Goal: Task Accomplishment & Management: Manage account settings

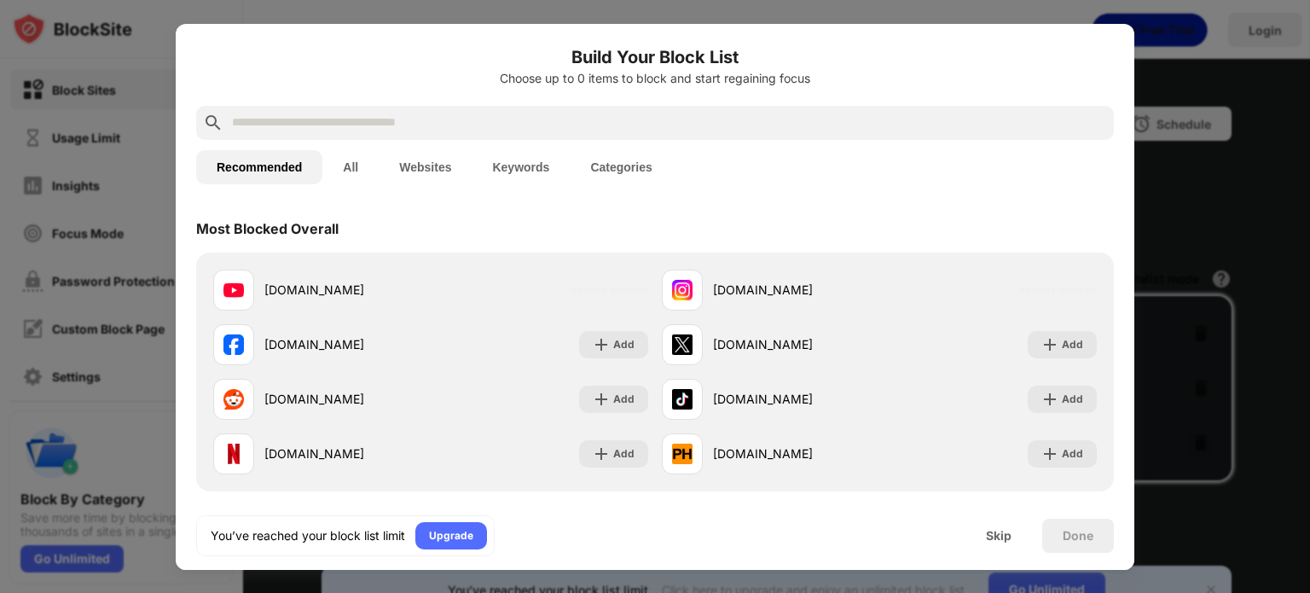
click at [801, 136] on div at bounding box center [654, 123] width 917 height 34
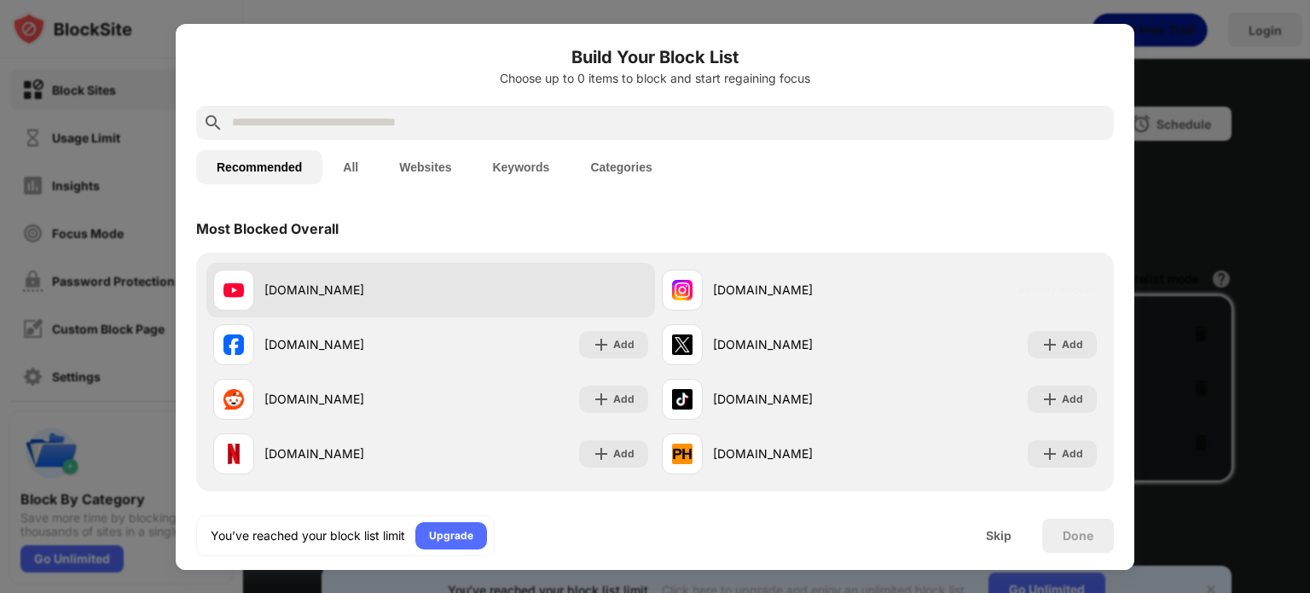
click at [496, 292] on div "youtube.com Already blocked" at bounding box center [430, 290] width 448 height 55
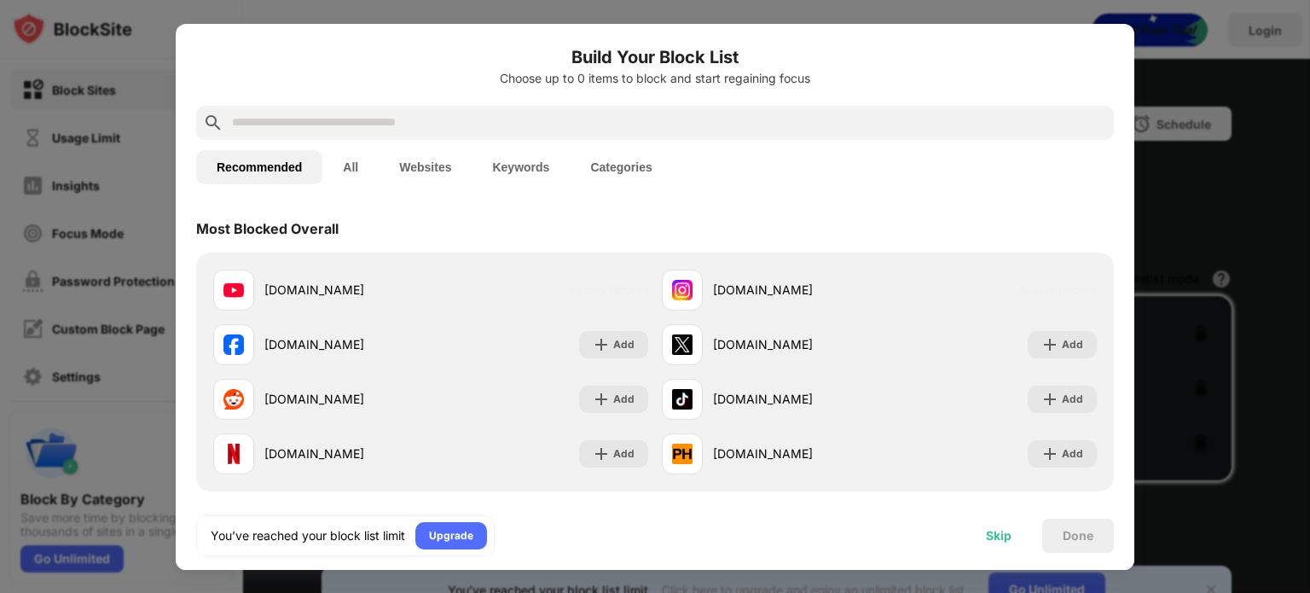
click at [997, 525] on div "Skip" at bounding box center [998, 535] width 67 height 34
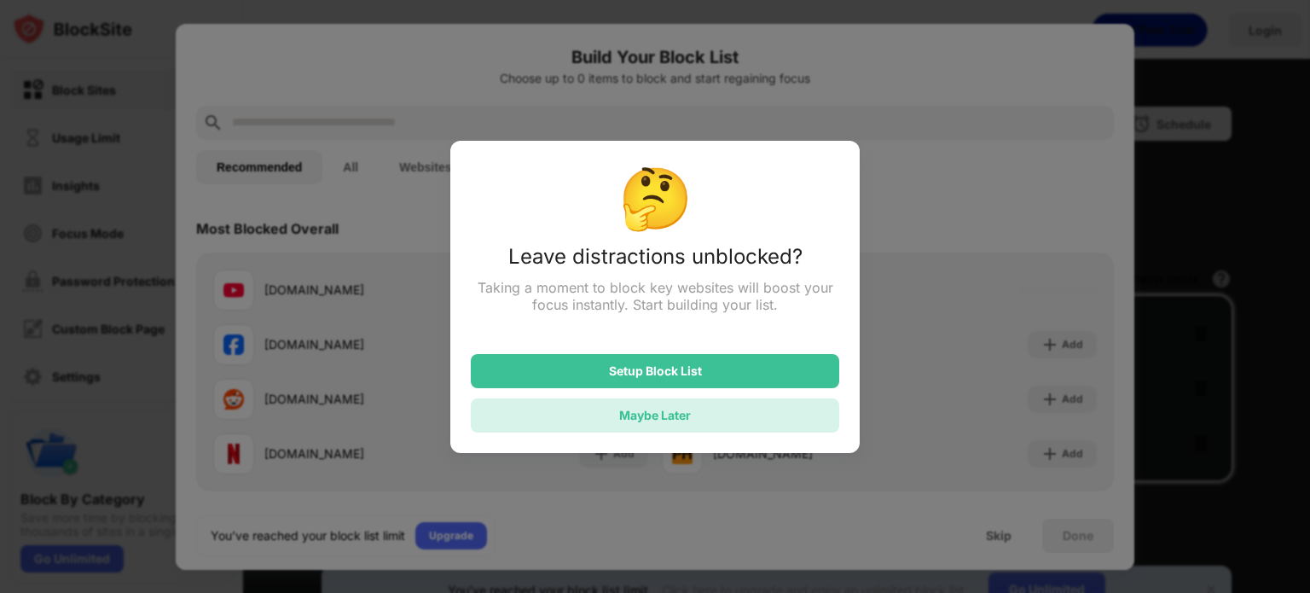
click at [798, 415] on div "Maybe Later" at bounding box center [655, 415] width 368 height 34
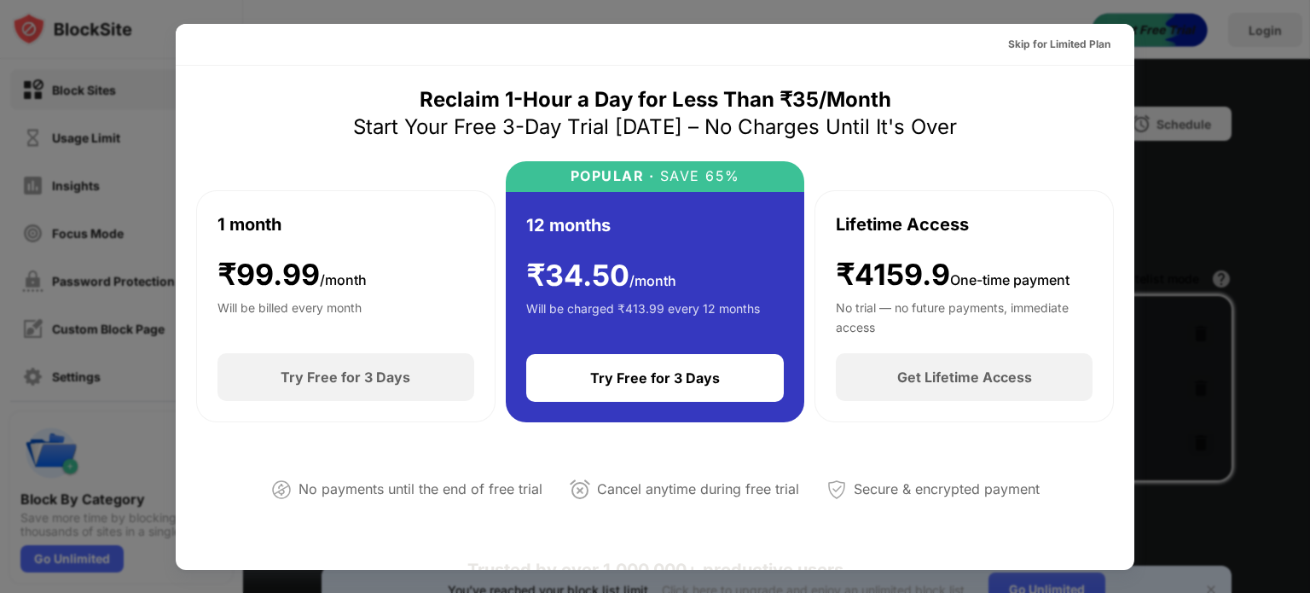
click at [1217, 189] on div at bounding box center [655, 296] width 1310 height 593
click at [1091, 49] on div "Skip for Limited Plan" at bounding box center [1059, 44] width 102 height 17
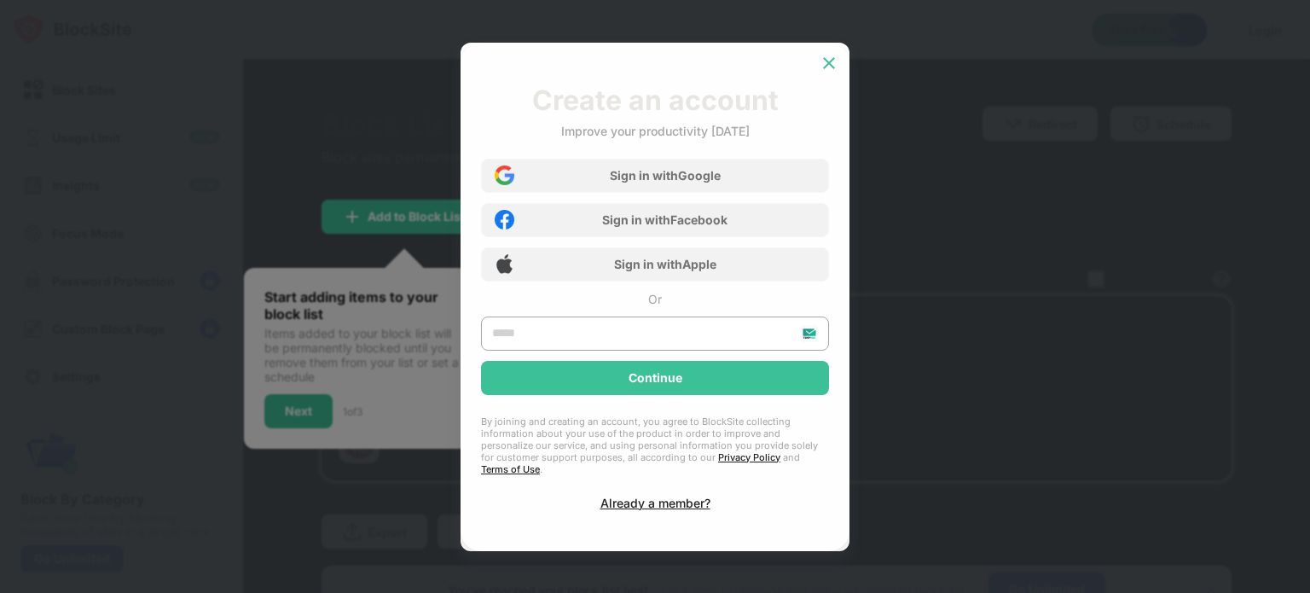
click at [820, 71] on img at bounding box center [828, 63] width 17 height 17
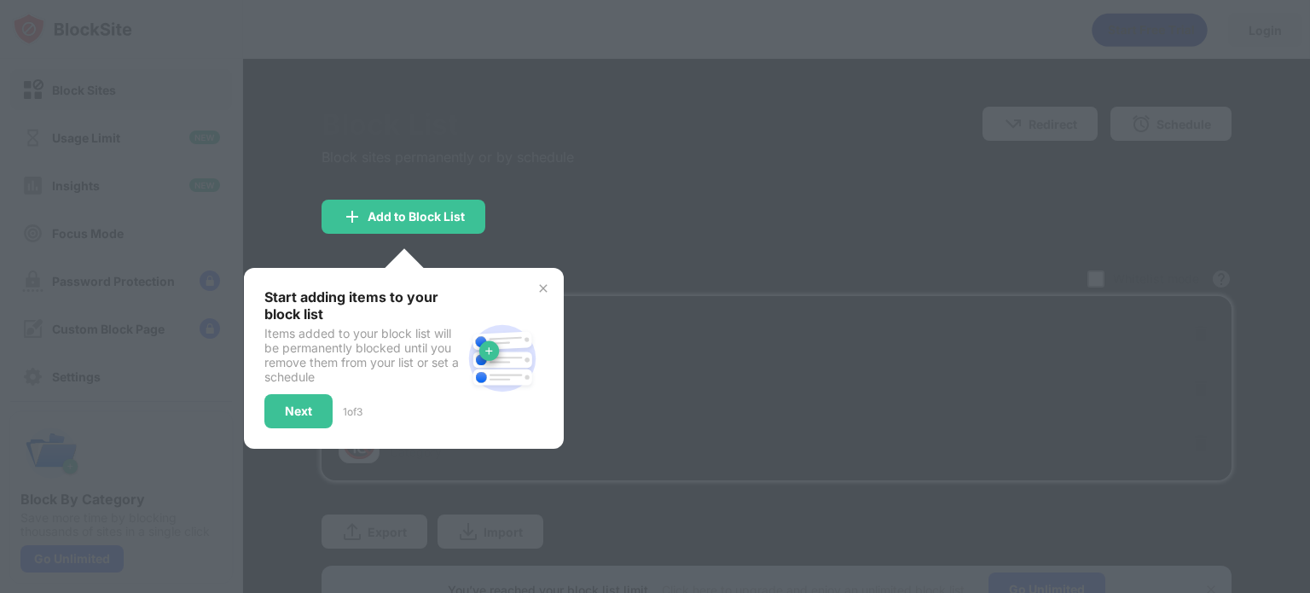
click at [536, 285] on img at bounding box center [543, 288] width 14 height 14
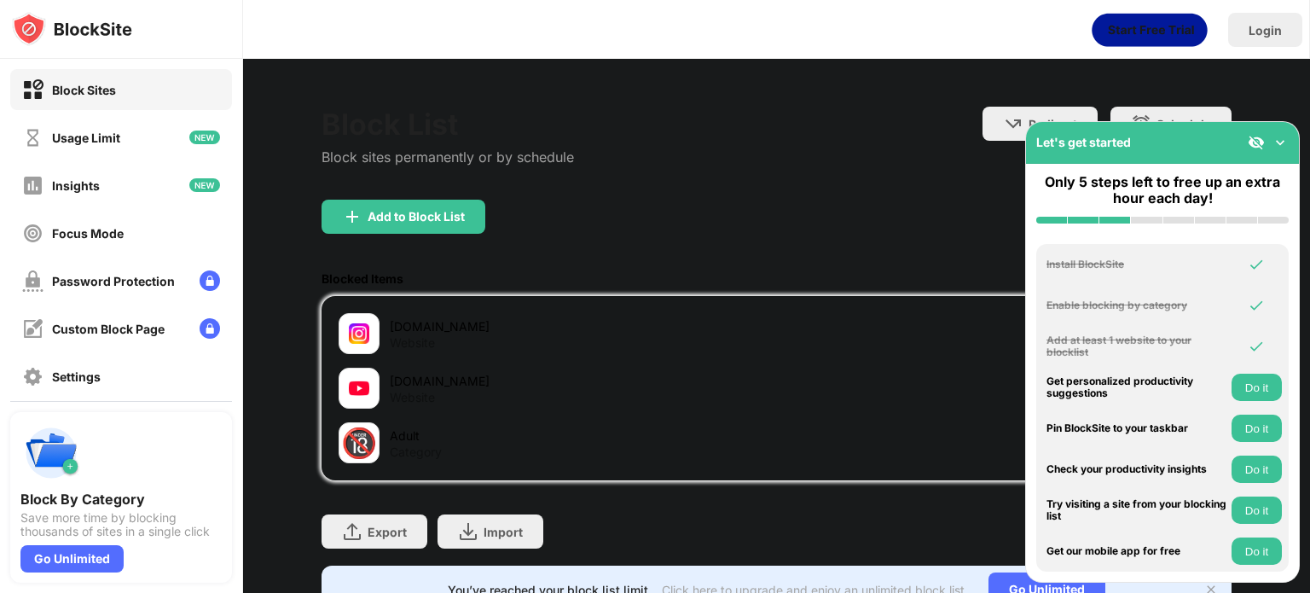
scroll to position [79, 0]
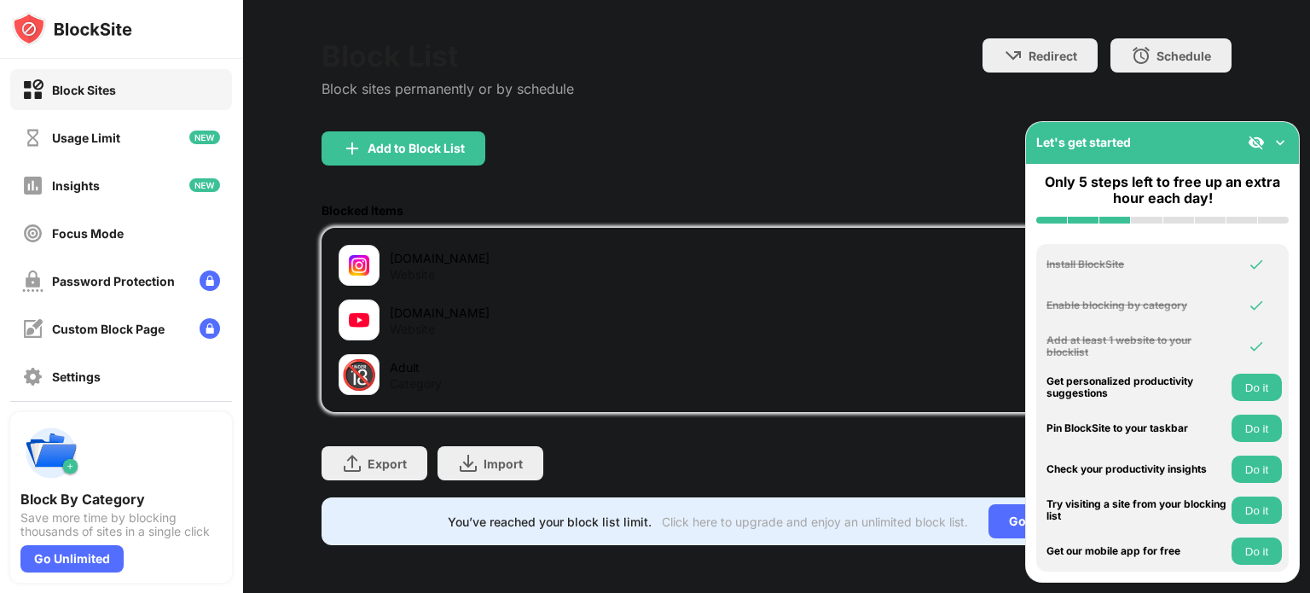
click at [1280, 142] on img at bounding box center [1279, 142] width 17 height 17
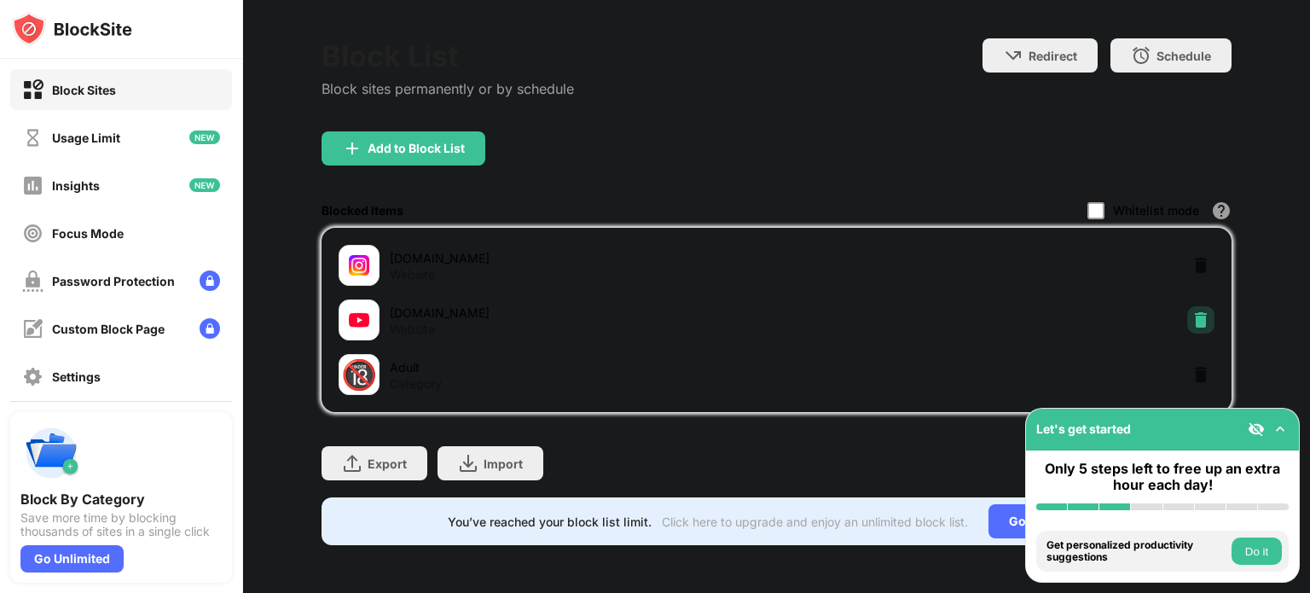
click at [1192, 313] on img at bounding box center [1200, 319] width 17 height 17
